Goal: Transaction & Acquisition: Subscribe to service/newsletter

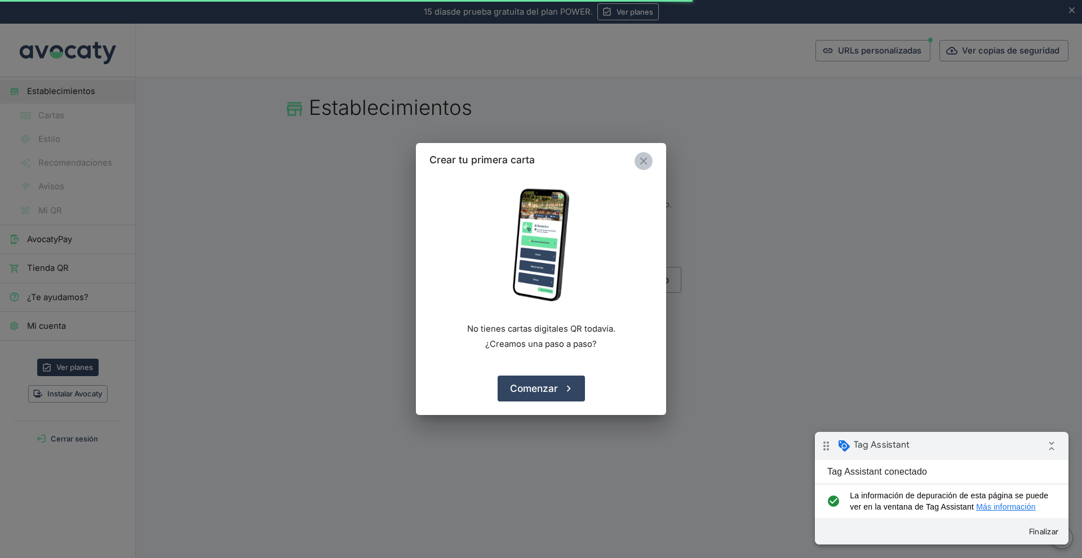
click at [641, 155] on icon "Cerrar" at bounding box center [643, 161] width 12 height 12
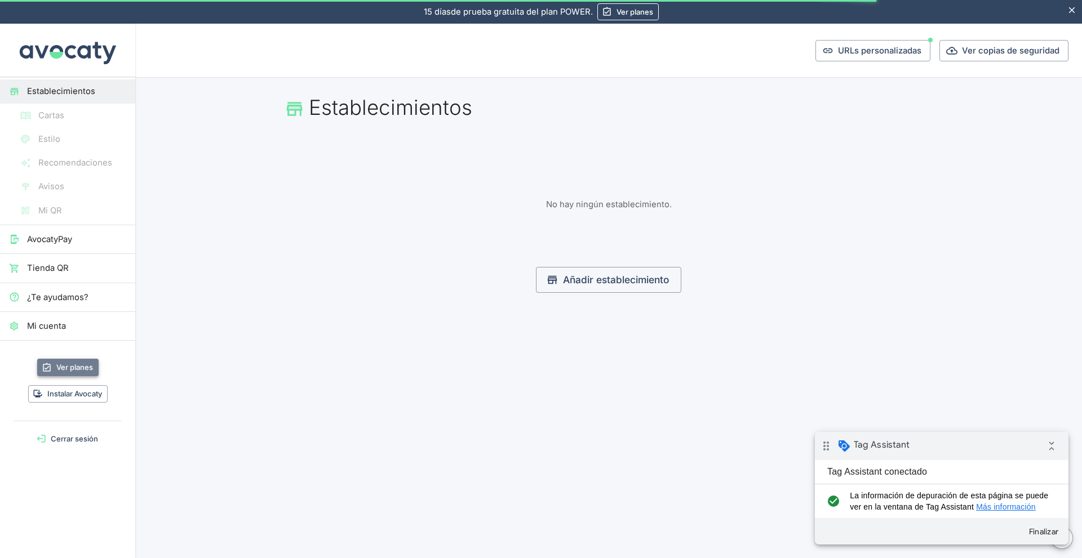
click at [77, 371] on link "Ver planes" at bounding box center [67, 367] width 61 height 17
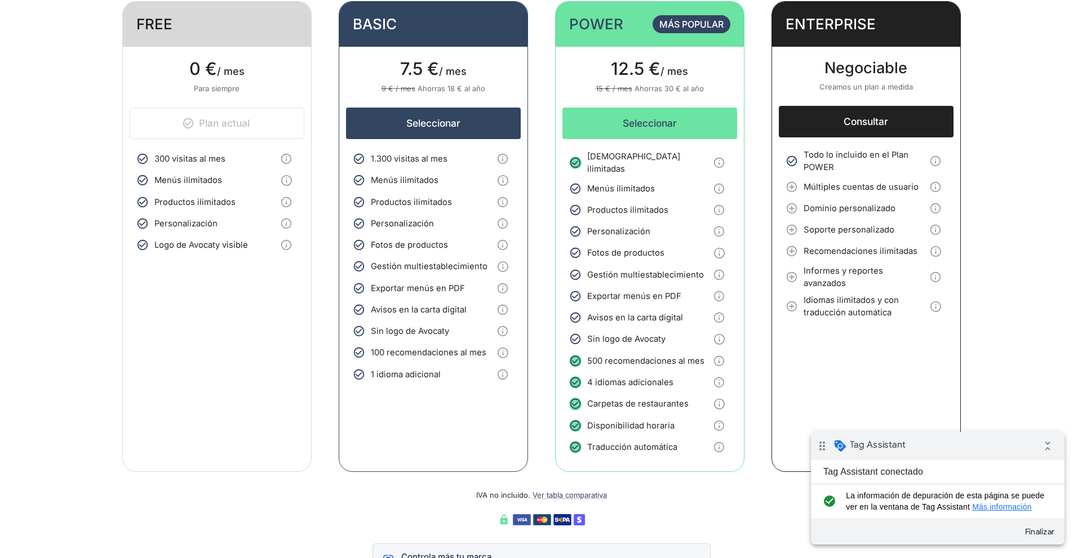
scroll to position [170, 0]
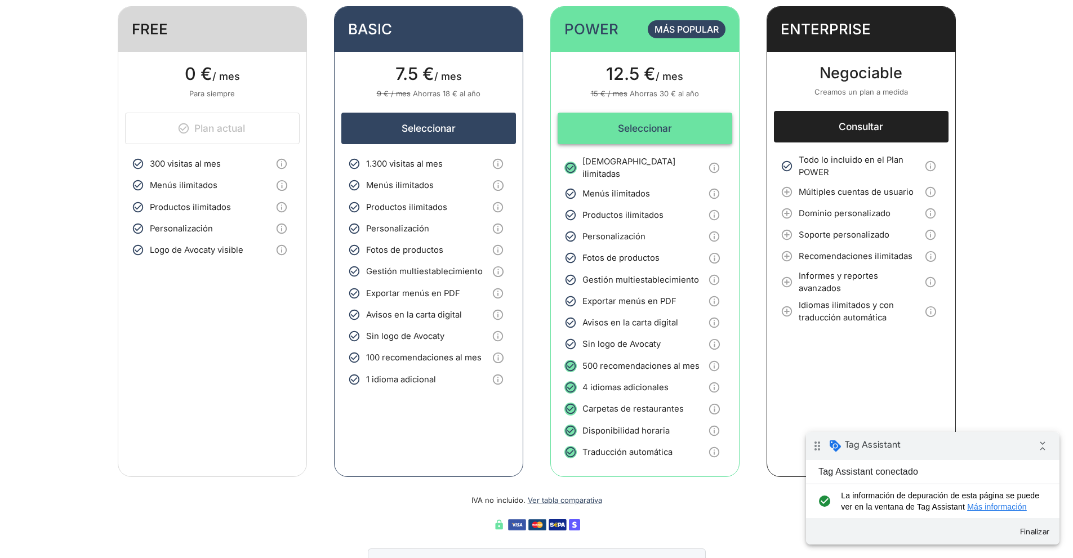
click at [652, 132] on button "Seleccionar" at bounding box center [645, 129] width 175 height 32
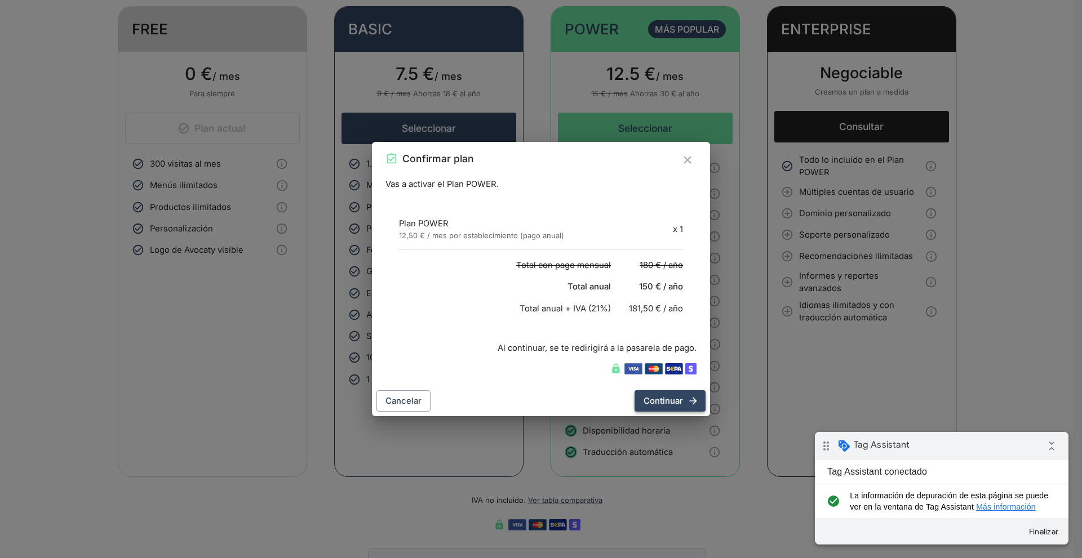
click at [677, 400] on button "Continuar" at bounding box center [669, 400] width 71 height 21
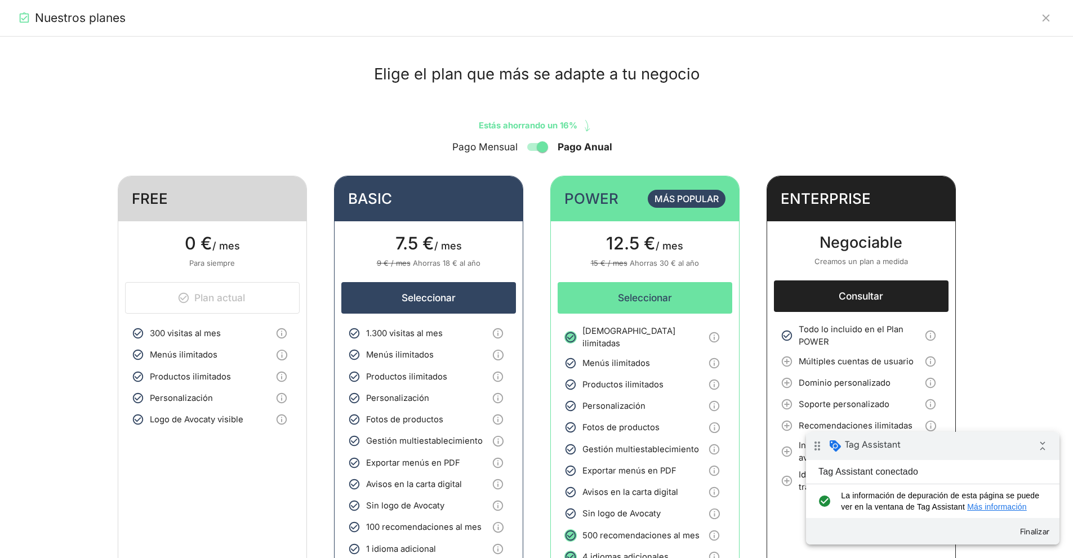
click at [74, 21] on h2 "Nuestros planes" at bounding box center [80, 18] width 91 height 16
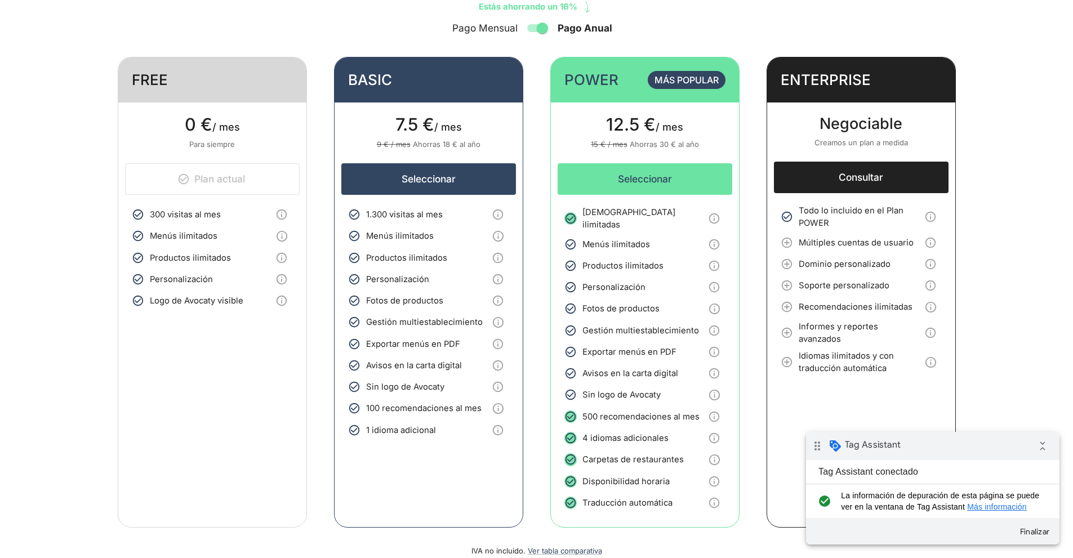
scroll to position [113, 0]
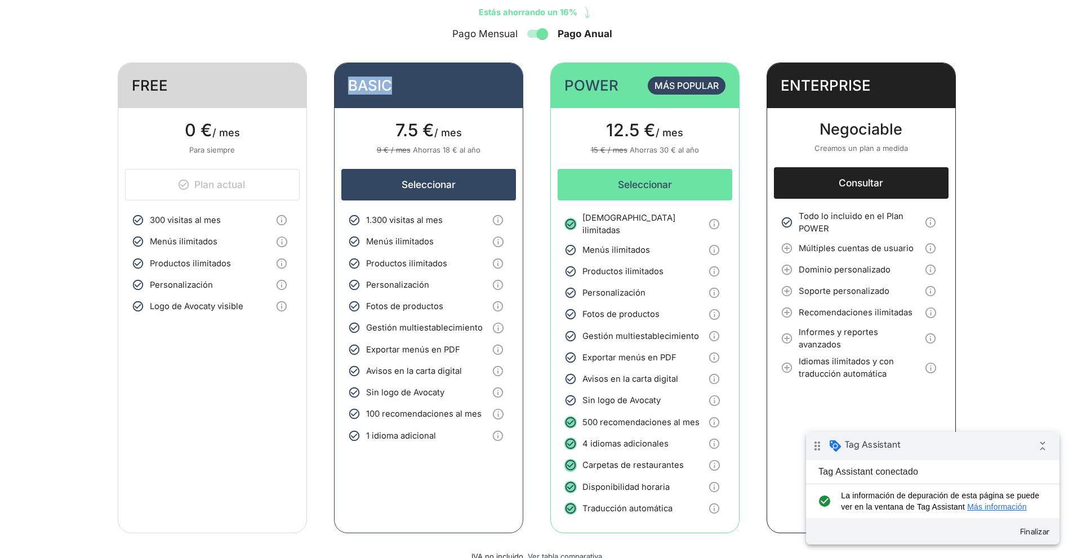
drag, startPoint x: 400, startPoint y: 75, endPoint x: 345, endPoint y: 77, distance: 55.2
click at [346, 78] on header "BASIC" at bounding box center [429, 85] width 188 height 45
click at [340, 77] on header "BASIC" at bounding box center [429, 85] width 188 height 45
drag, startPoint x: 340, startPoint y: 77, endPoint x: 450, endPoint y: 114, distance: 116.7
click at [450, 114] on article "BASIC 7.5 € / mes 9 € / mes Ahorras 18 € al año Seleccionar Mostrar lista de fu…" at bounding box center [428, 298] width 189 height 471
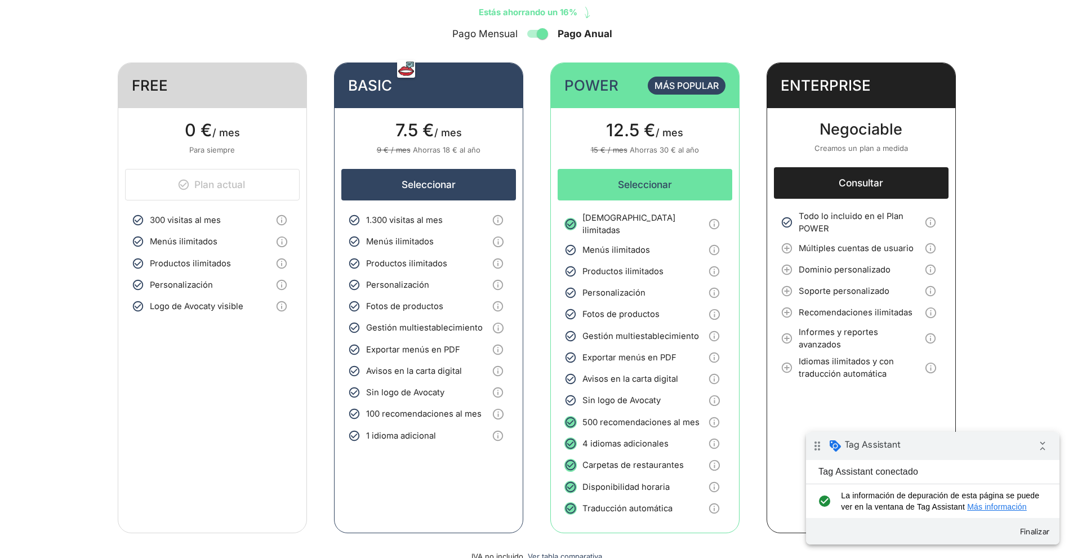
click at [402, 88] on header "BASIC" at bounding box center [429, 85] width 188 height 45
drag, startPoint x: 468, startPoint y: 127, endPoint x: 331, endPoint y: 74, distance: 146.3
click at [331, 74] on div "FREE 0 € / mes Para siempre Plan actual Mostrar lista de funcionalidades 300 vi…" at bounding box center [537, 298] width 838 height 471
drag, startPoint x: 331, startPoint y: 74, endPoint x: 489, endPoint y: 122, distance: 165.0
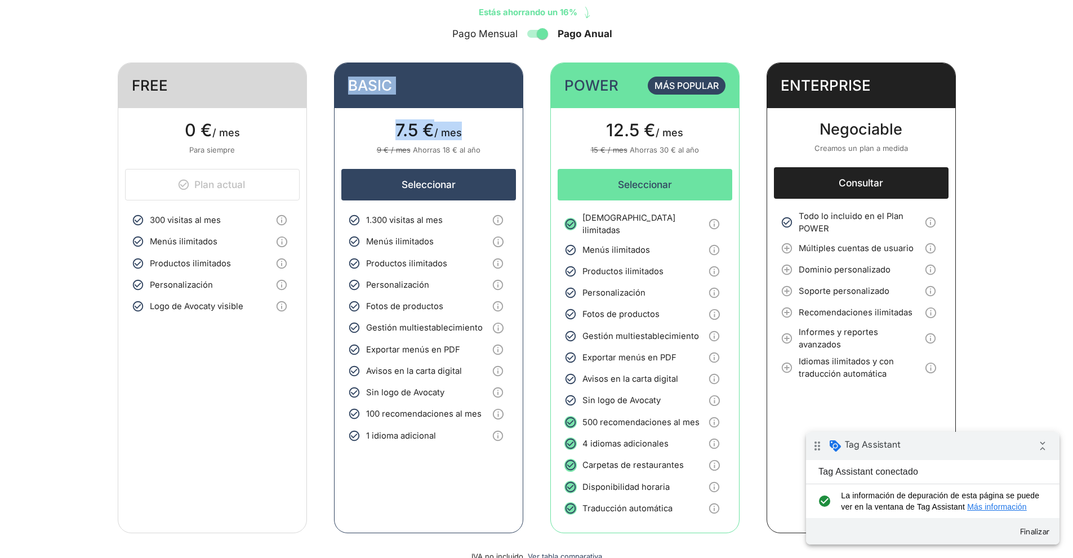
click at [489, 122] on div "FREE 0 € / mes Para siempre Plan actual Mostrar lista de funcionalidades 300 vi…" at bounding box center [537, 298] width 838 height 471
click at [484, 134] on p "7.5 € / mes" at bounding box center [428, 133] width 175 height 23
drag, startPoint x: 478, startPoint y: 131, endPoint x: 344, endPoint y: 75, distance: 145.2
click at [344, 75] on article "BASIC 7.5 € / mes 9 € / mes Ahorras 18 € al año Seleccionar Mostrar lista de fu…" at bounding box center [428, 298] width 189 height 471
click at [344, 75] on header "BASIC" at bounding box center [429, 85] width 188 height 45
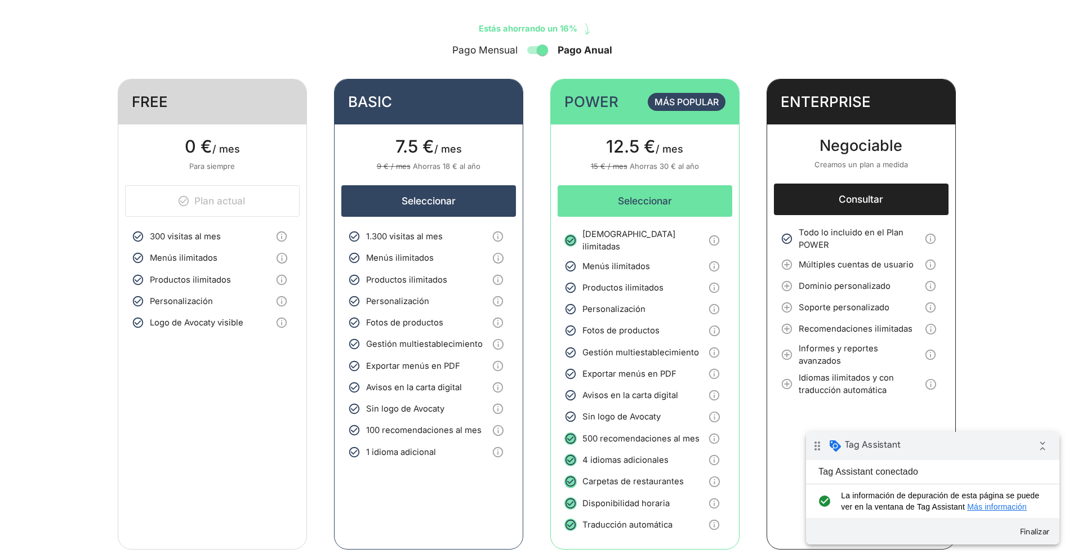
scroll to position [0, 0]
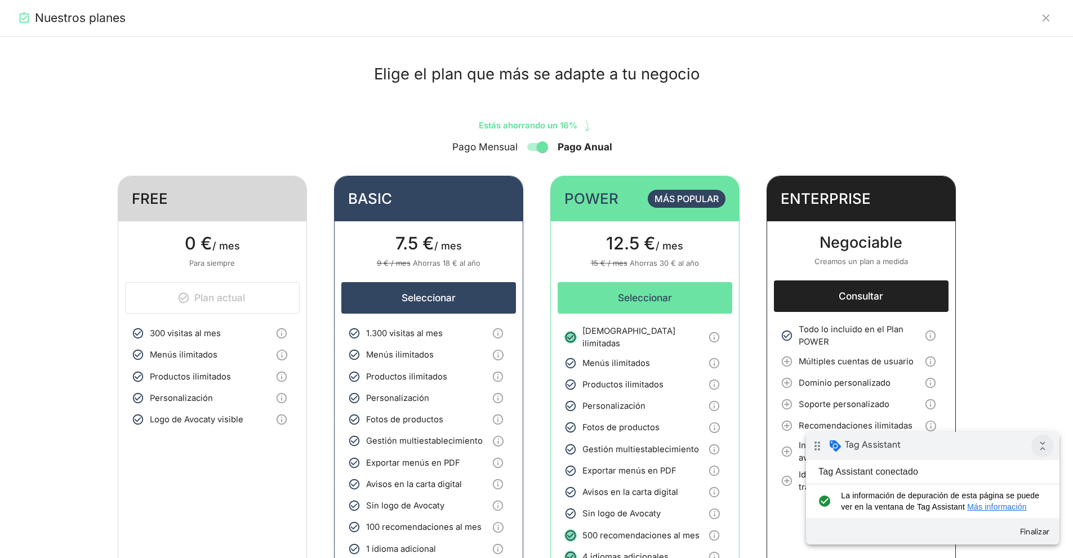
click at [859, 447] on icon "collapse_all" at bounding box center [1043, 446] width 23 height 23
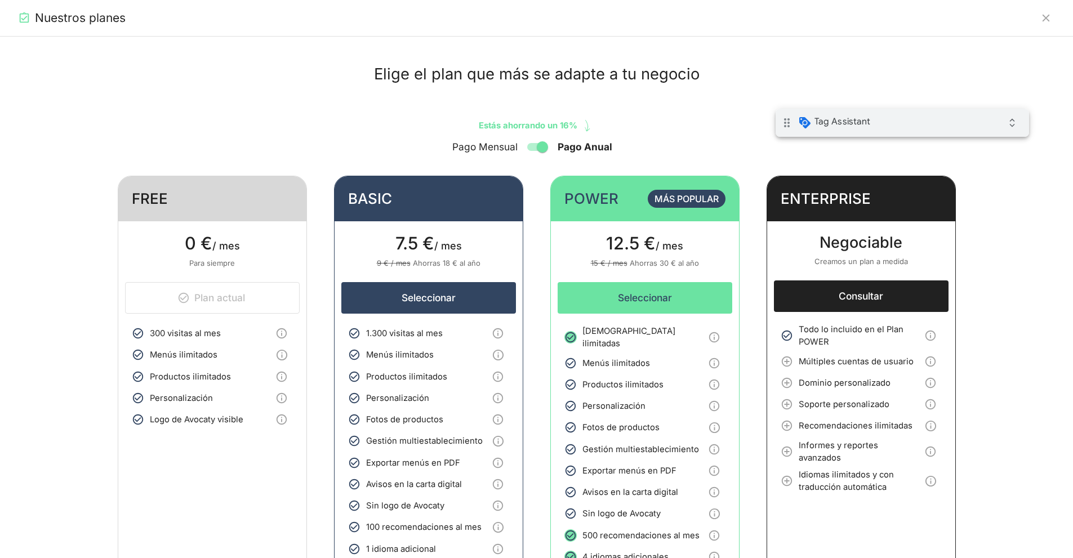
click at [859, 121] on div "drag_indicator Tag Assistant expand_all" at bounding box center [903, 123] width 254 height 28
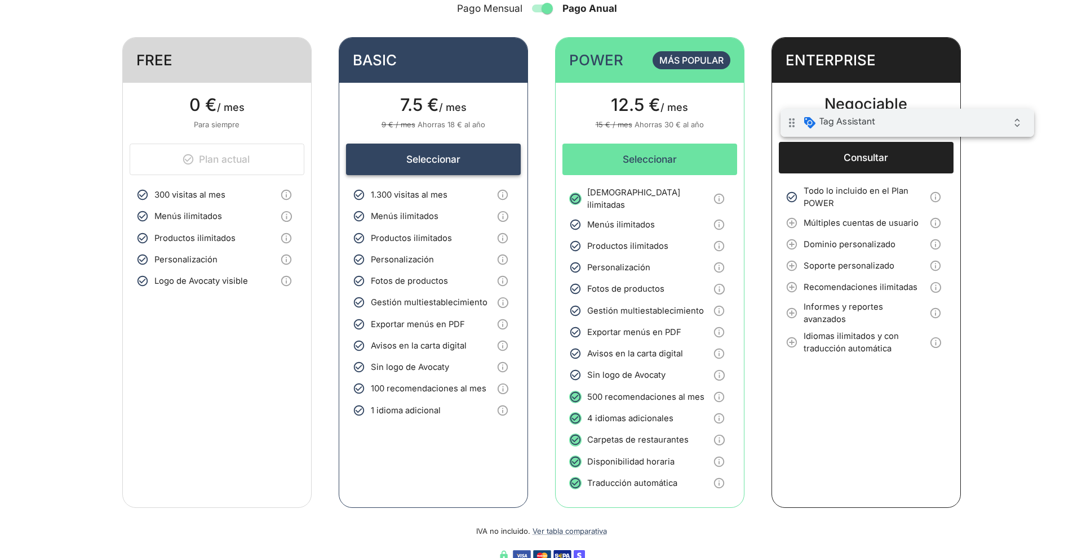
scroll to position [56, 0]
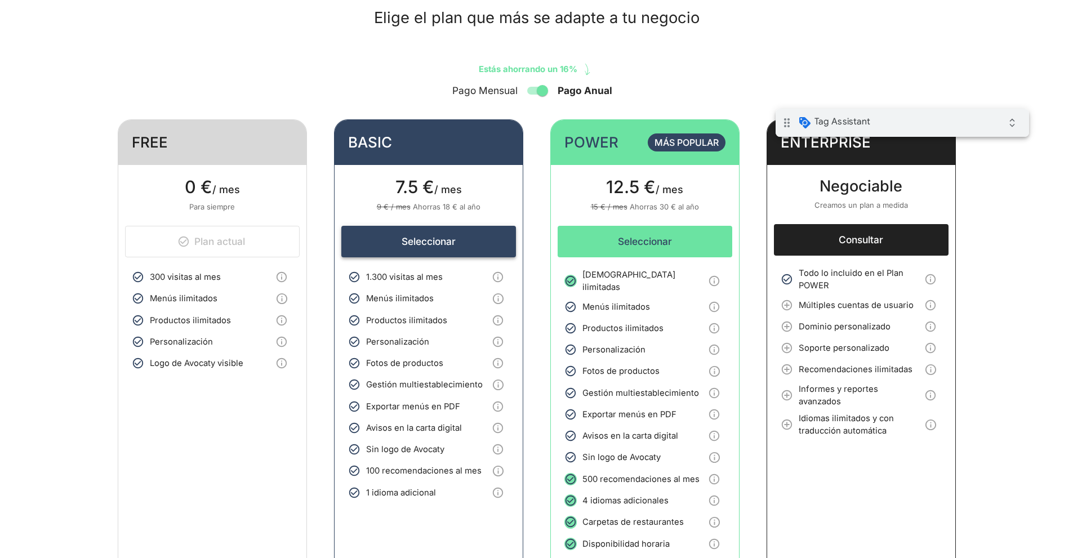
click at [429, 240] on button "Seleccionar" at bounding box center [428, 242] width 175 height 32
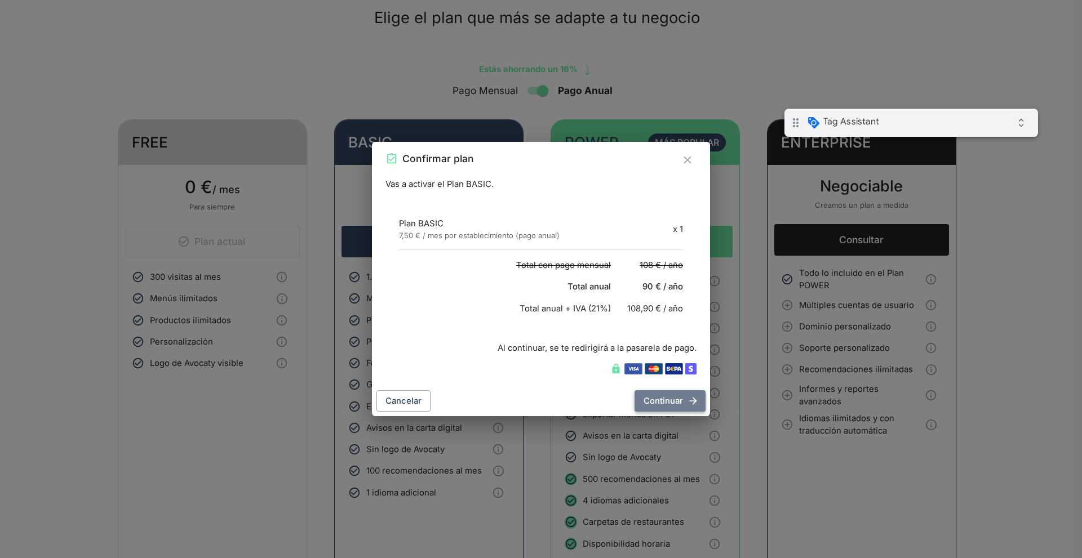
click at [675, 399] on button "Continuar" at bounding box center [669, 400] width 71 height 21
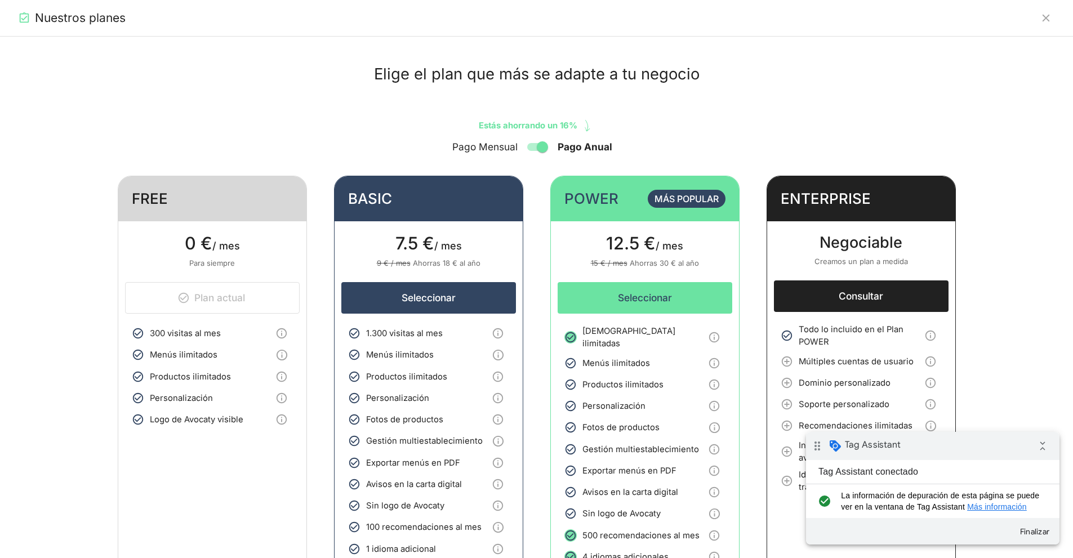
click at [92, 16] on h2 "Nuestros planes" at bounding box center [80, 18] width 91 height 16
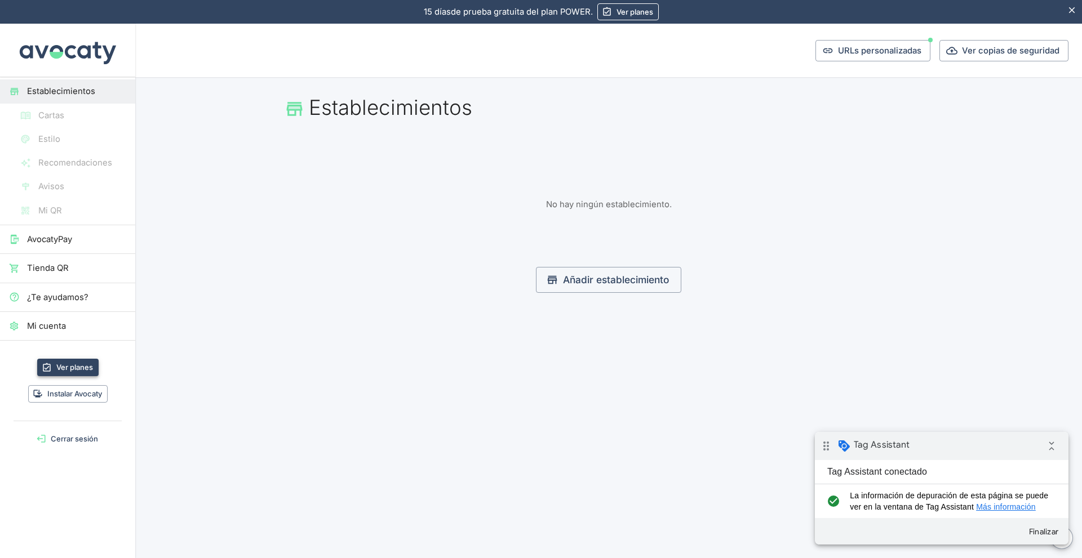
click at [85, 366] on link "Ver planes" at bounding box center [67, 367] width 61 height 17
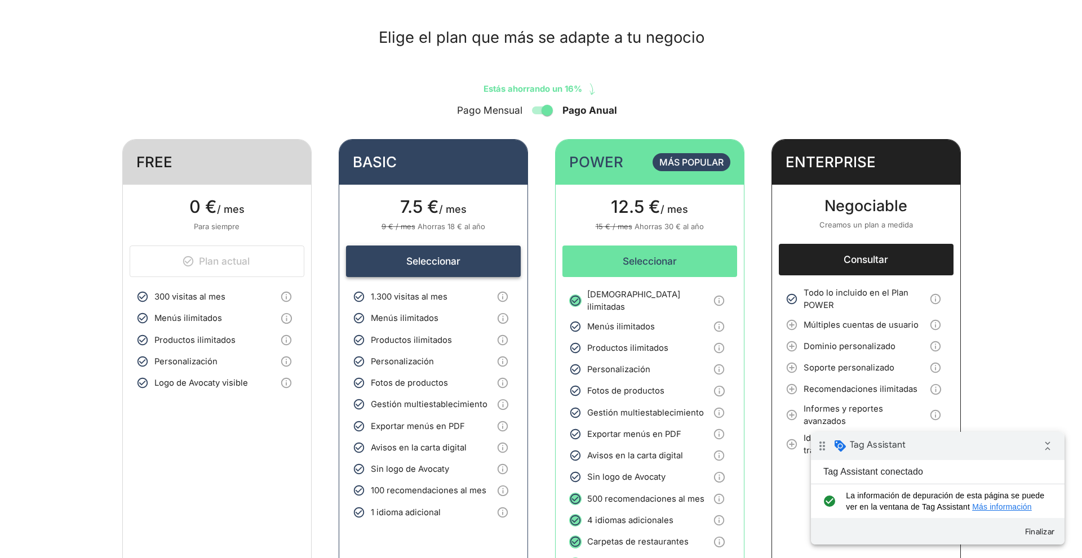
scroll to position [56, 0]
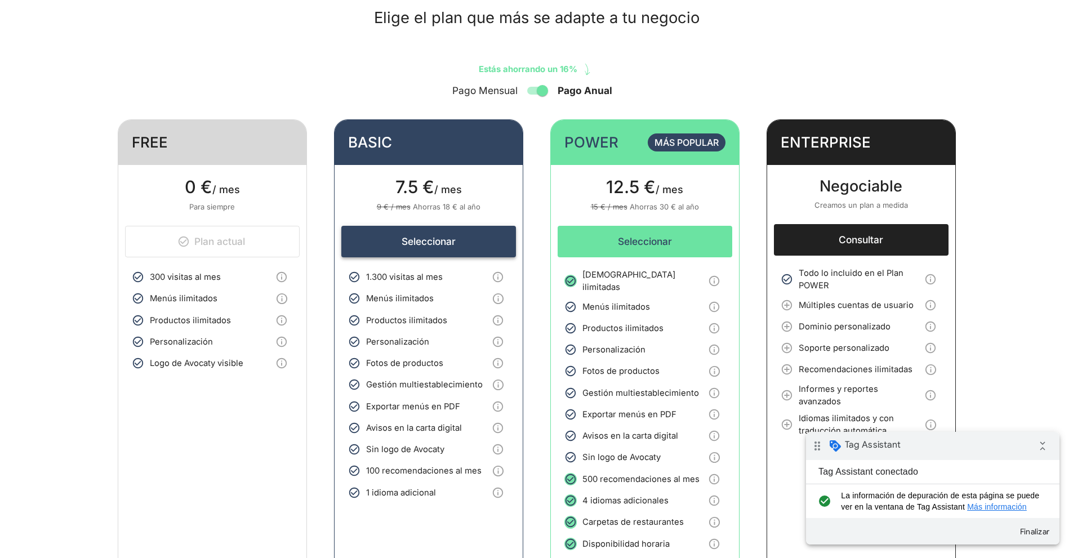
click at [412, 242] on button "Seleccionar" at bounding box center [428, 242] width 175 height 32
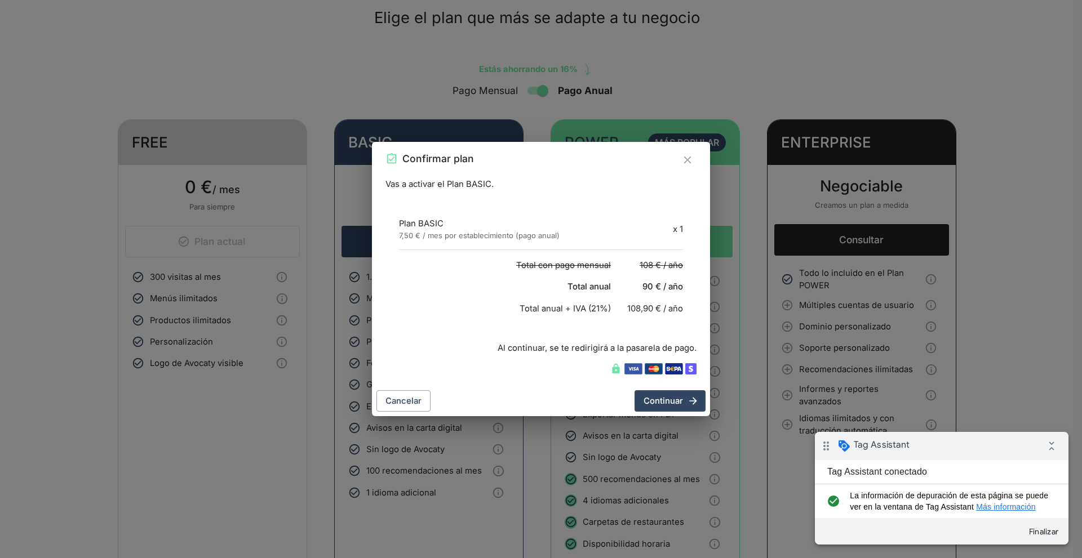
click at [475, 184] on p "Vas a activar el Plan BASIC." at bounding box center [540, 184] width 311 height 12
click at [661, 402] on button "Continuar" at bounding box center [669, 400] width 71 height 21
